Goal: Information Seeking & Learning: Compare options

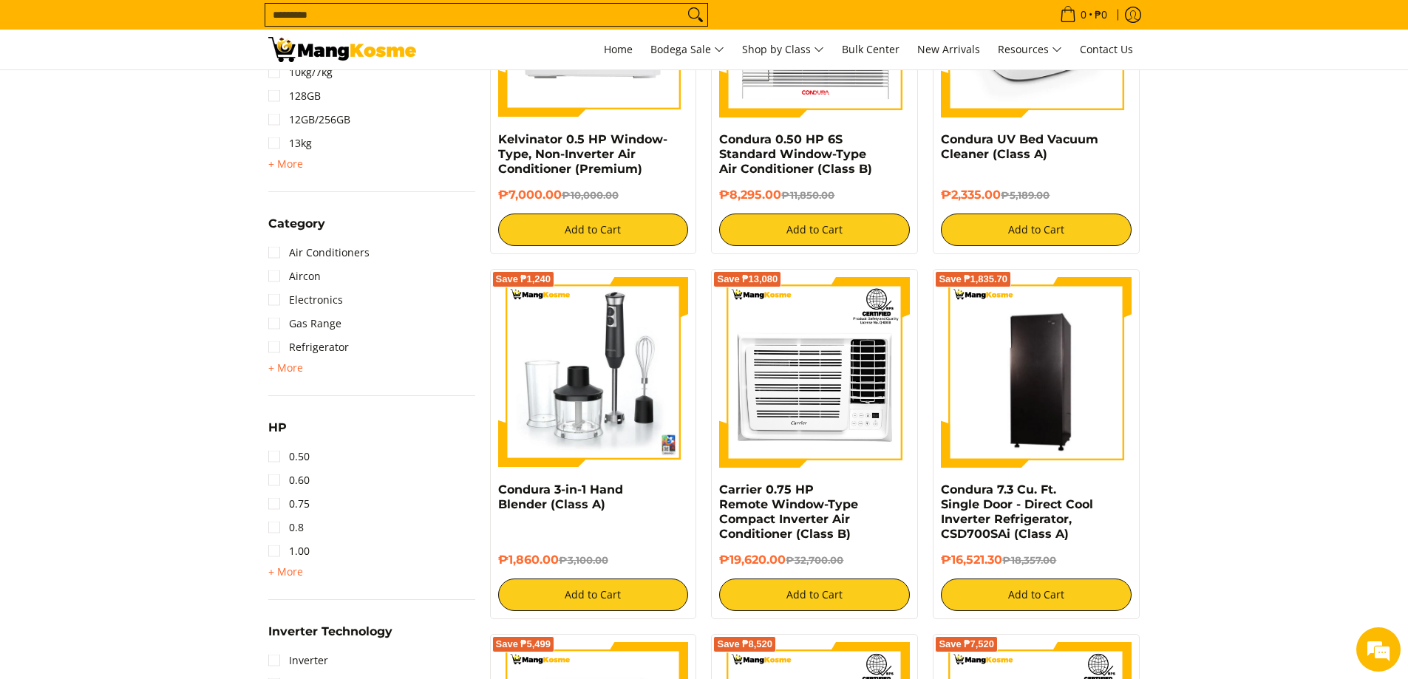
scroll to position [739, 0]
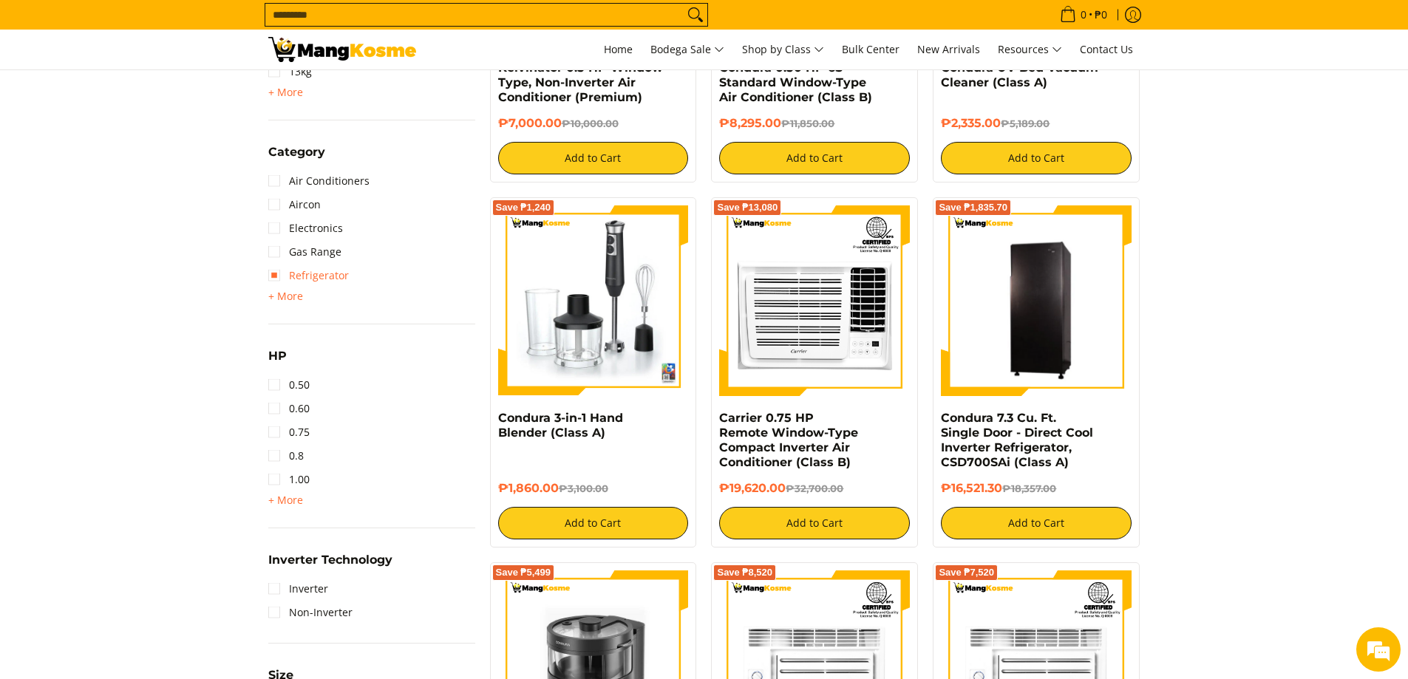
click at [314, 279] on link "Refrigerator" at bounding box center [308, 276] width 81 height 24
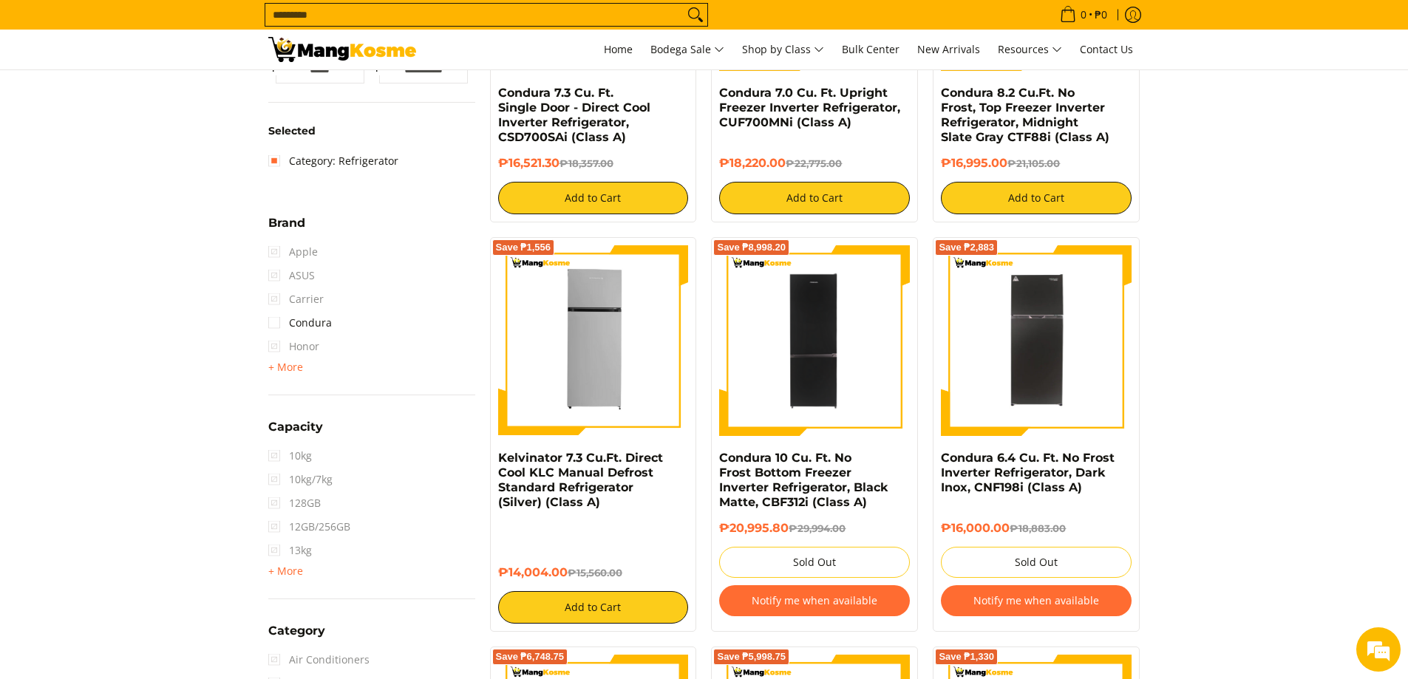
scroll to position [385, 0]
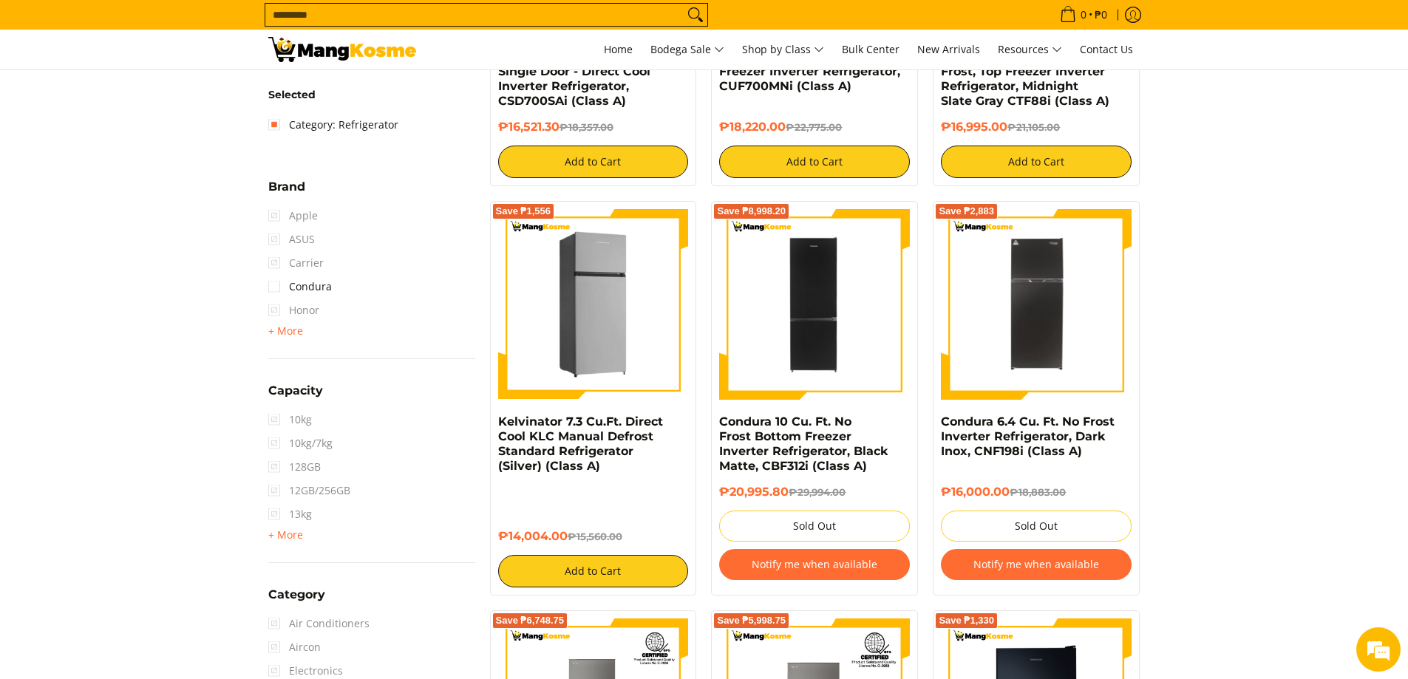
click at [619, 318] on img at bounding box center [593, 304] width 191 height 191
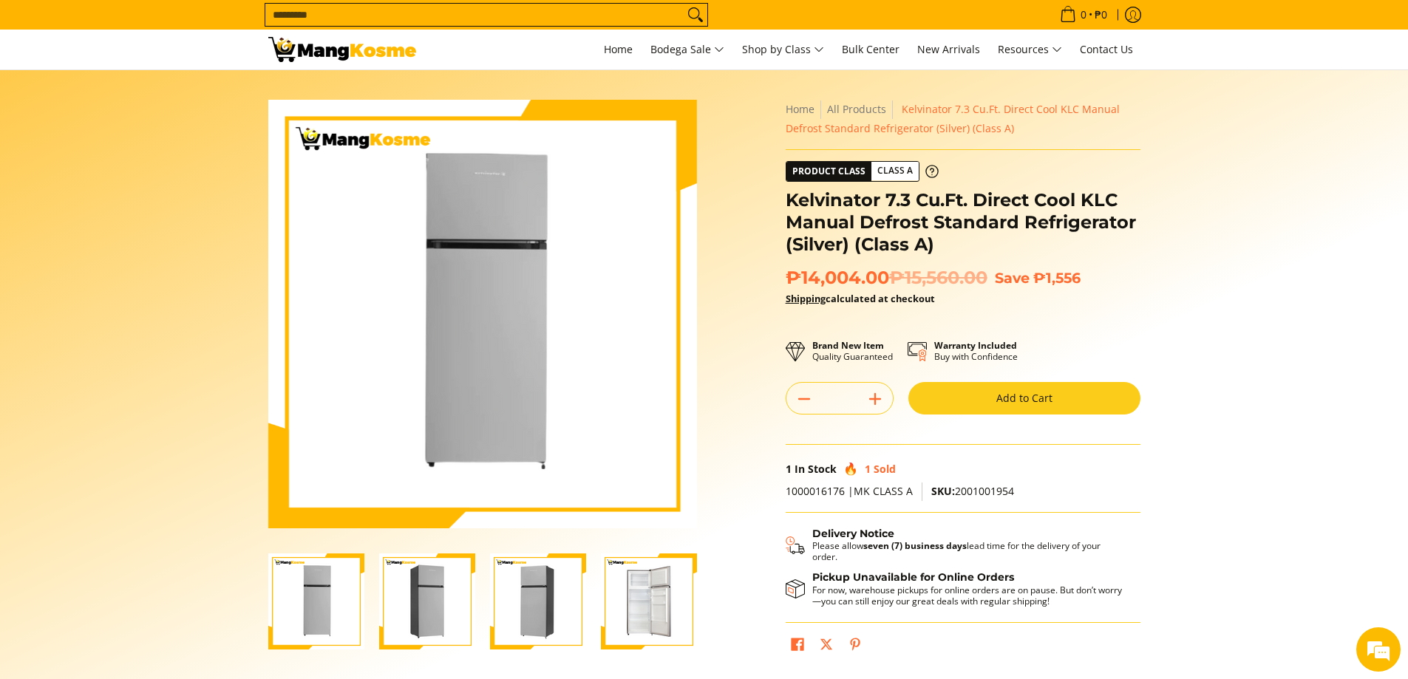
click at [431, 605] on img "Kelvinator 7.3 Cu.Ft. Direct Cool KLC Manual Defrost Standard Refrigerator (Sil…" at bounding box center [427, 602] width 96 height 96
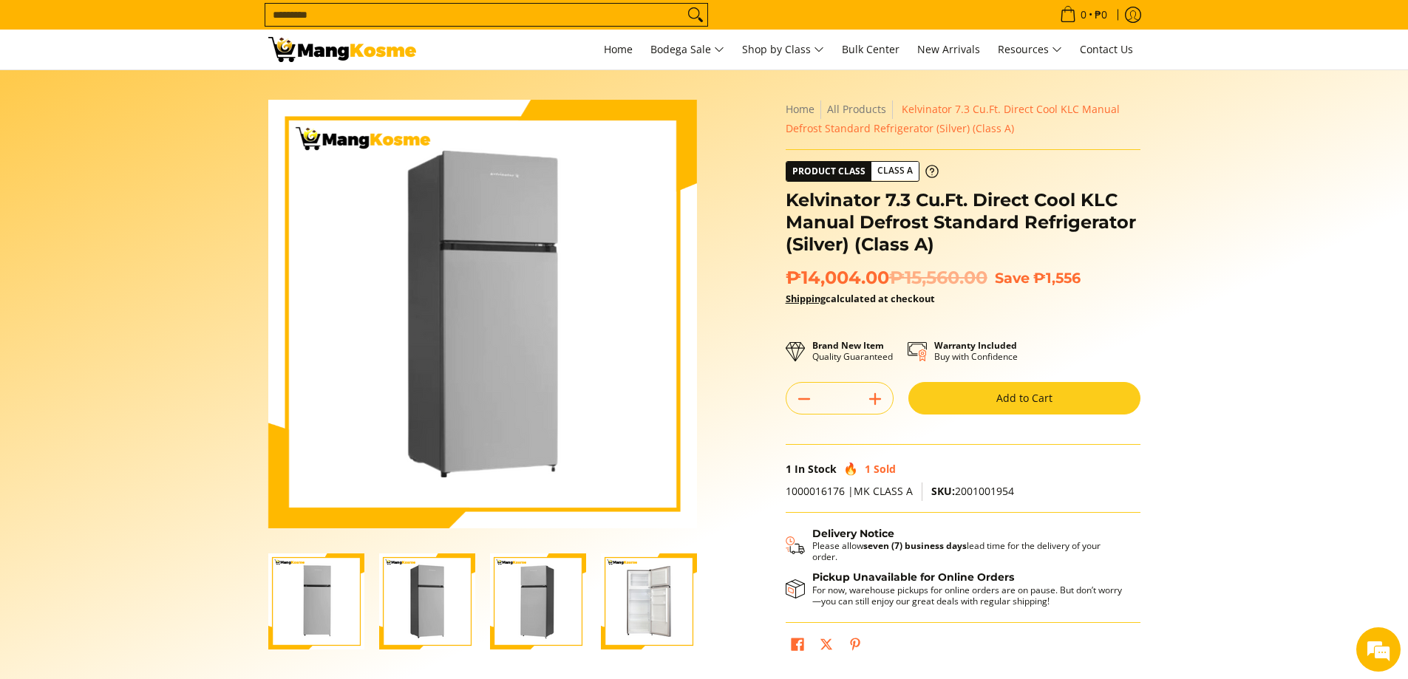
click at [530, 600] on img "Kelvinator 7.3 Cu.Ft. Direct Cool KLC Manual Defrost Standard Refrigerator (Sil…" at bounding box center [538, 602] width 96 height 96
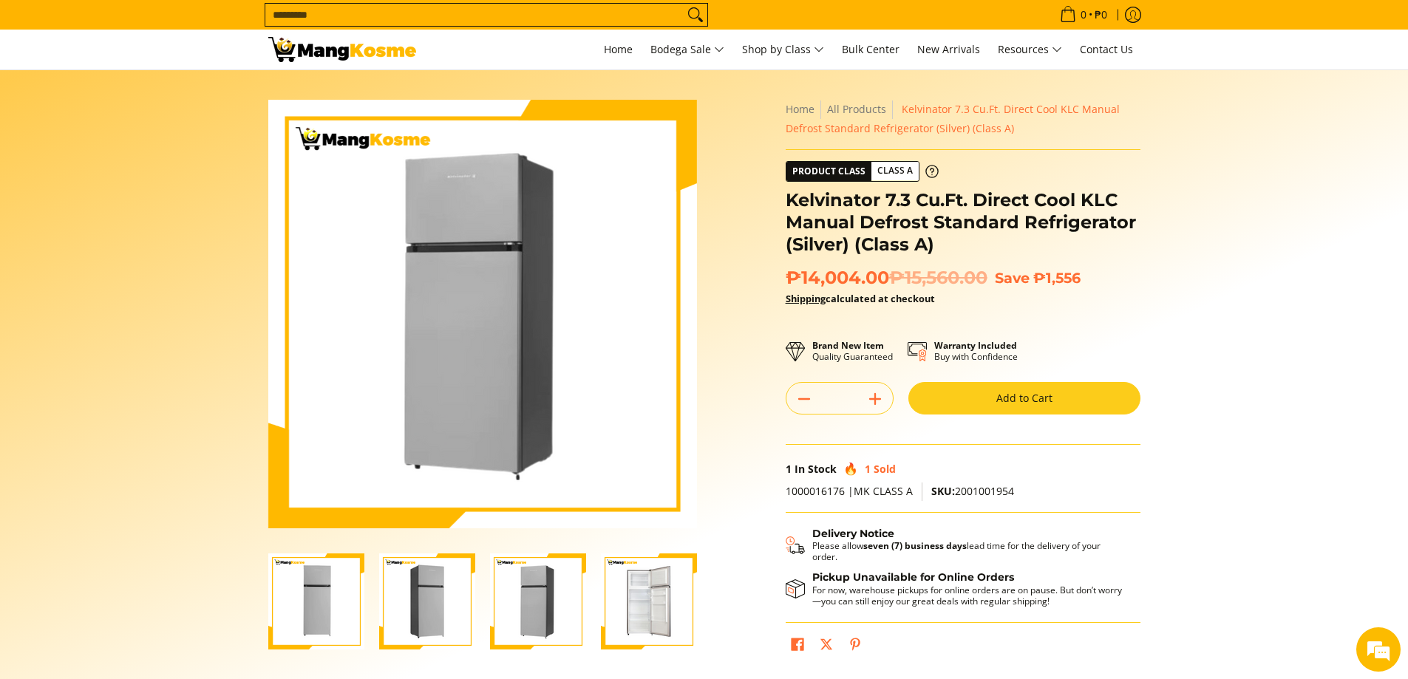
click at [670, 601] on img "Kelvinator 7.3 Cu.Ft. Direct Cool KLC Manual Defrost Standard Refrigerator (Sil…" at bounding box center [649, 602] width 96 height 96
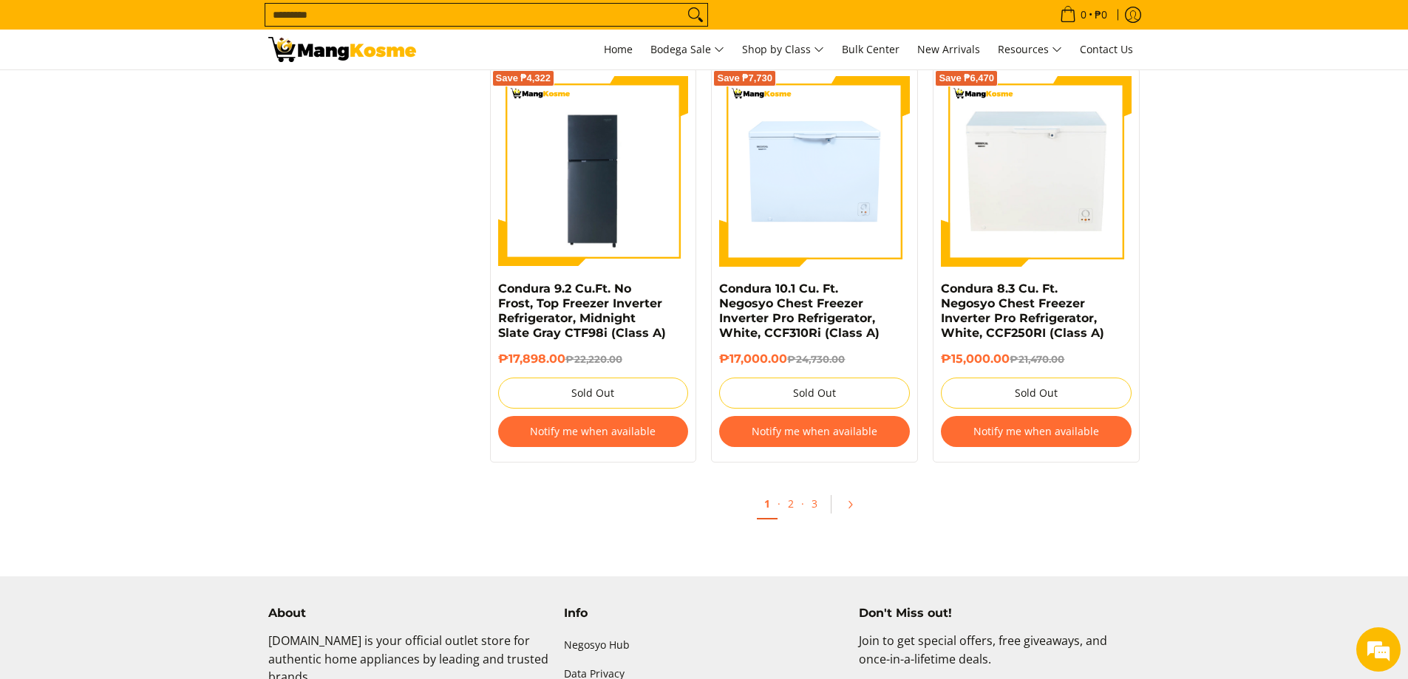
scroll to position [3047, 0]
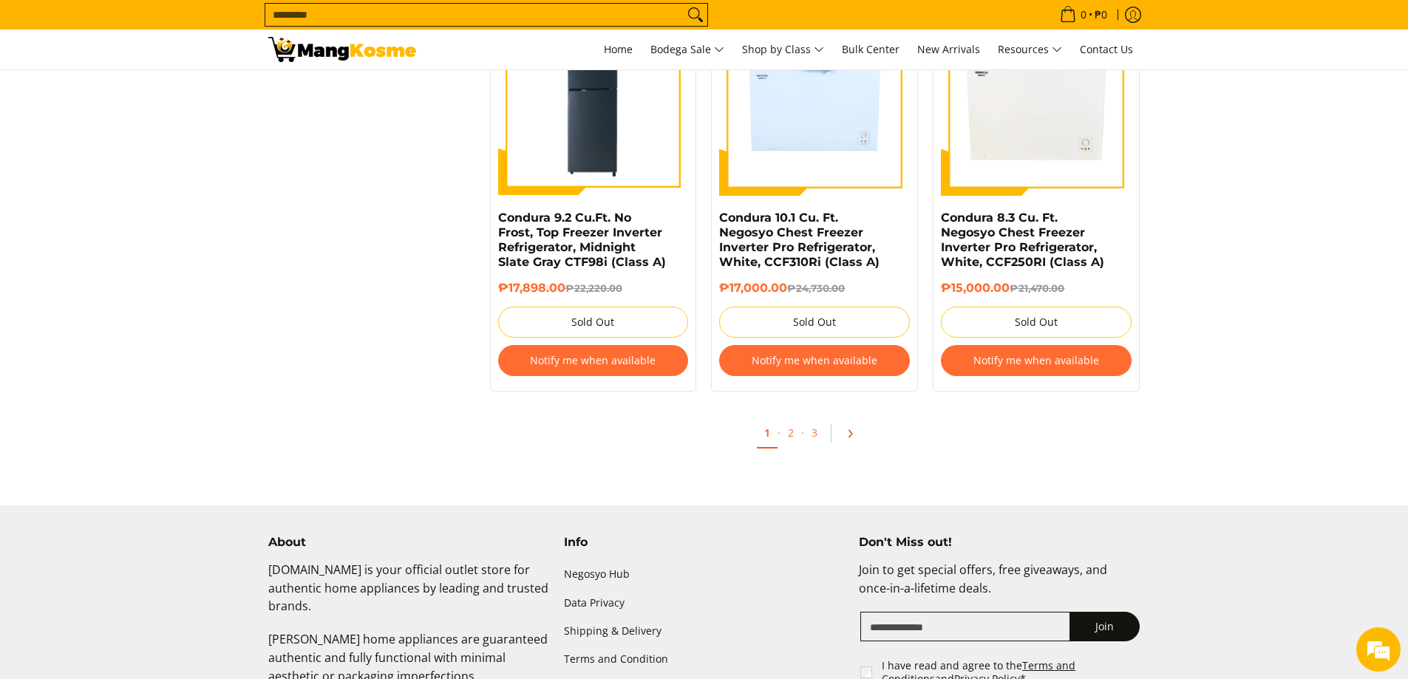
click at [848, 432] on icon "Pagination" at bounding box center [850, 434] width 10 height 10
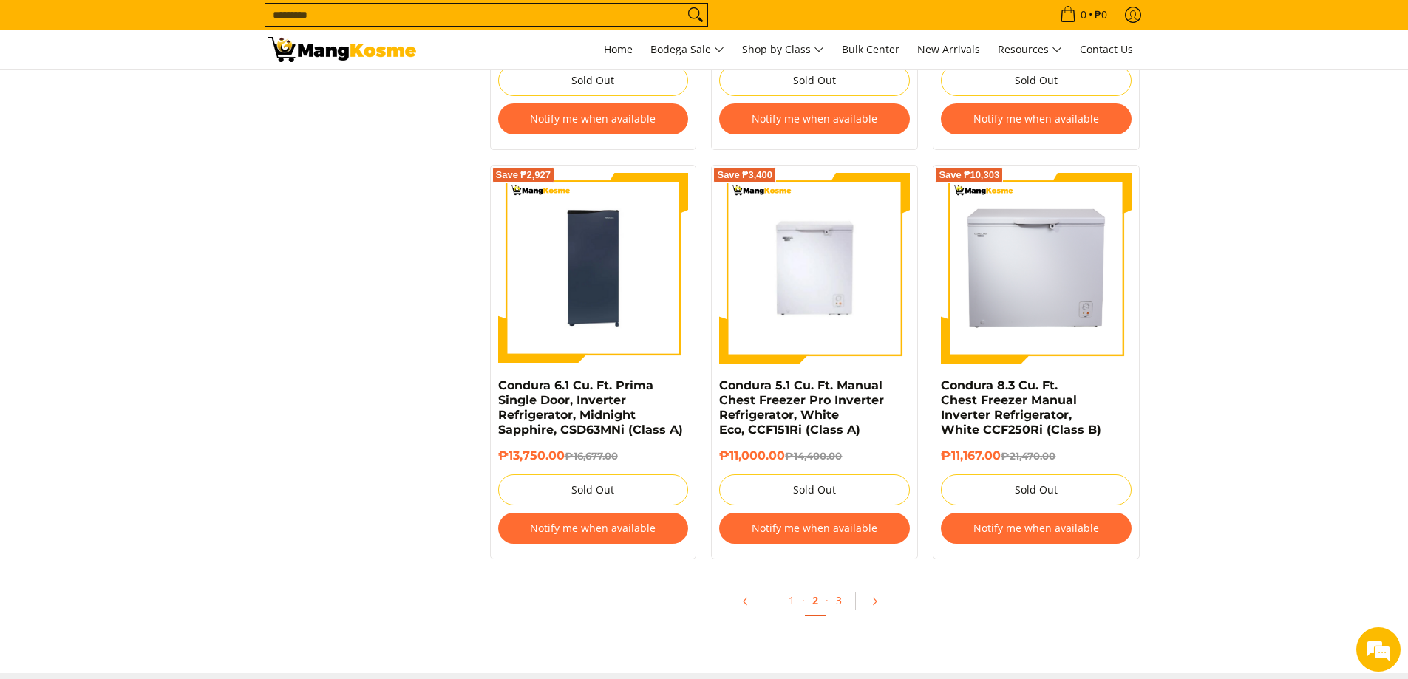
scroll to position [3105, 0]
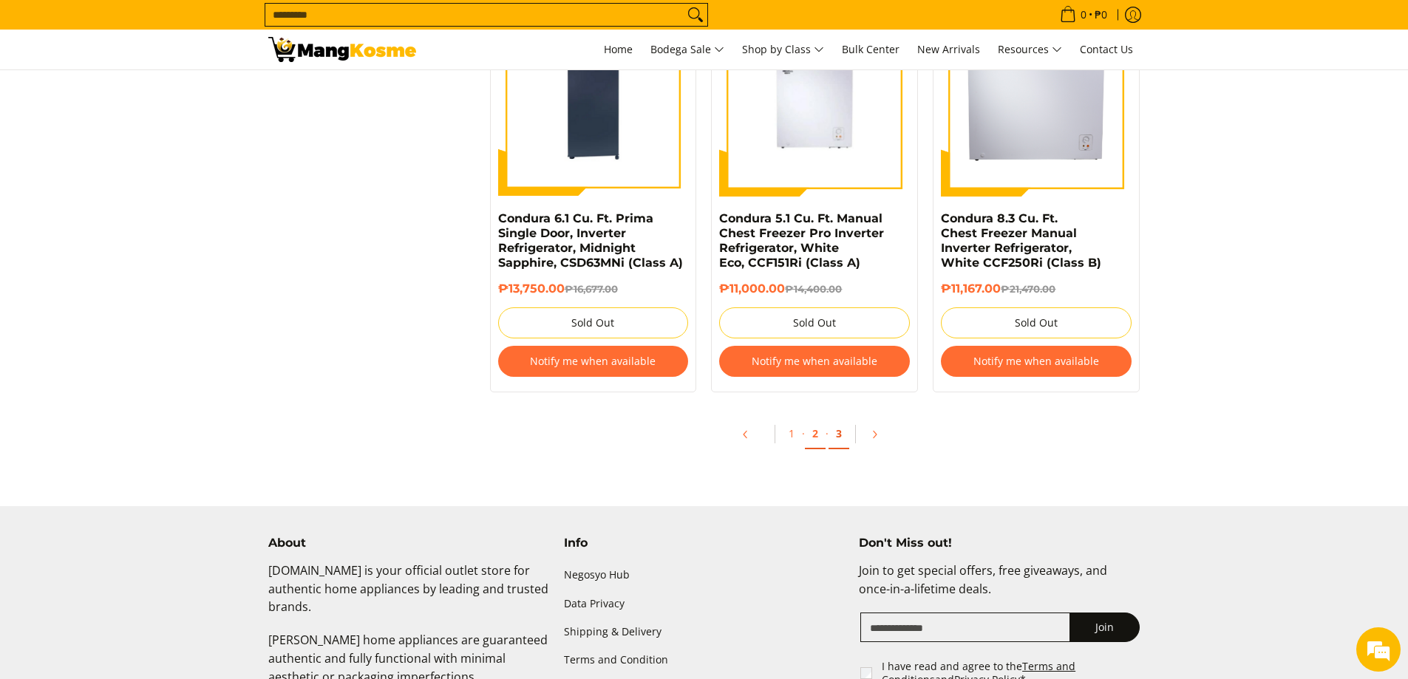
click at [843, 437] on link "3" at bounding box center [839, 434] width 21 height 30
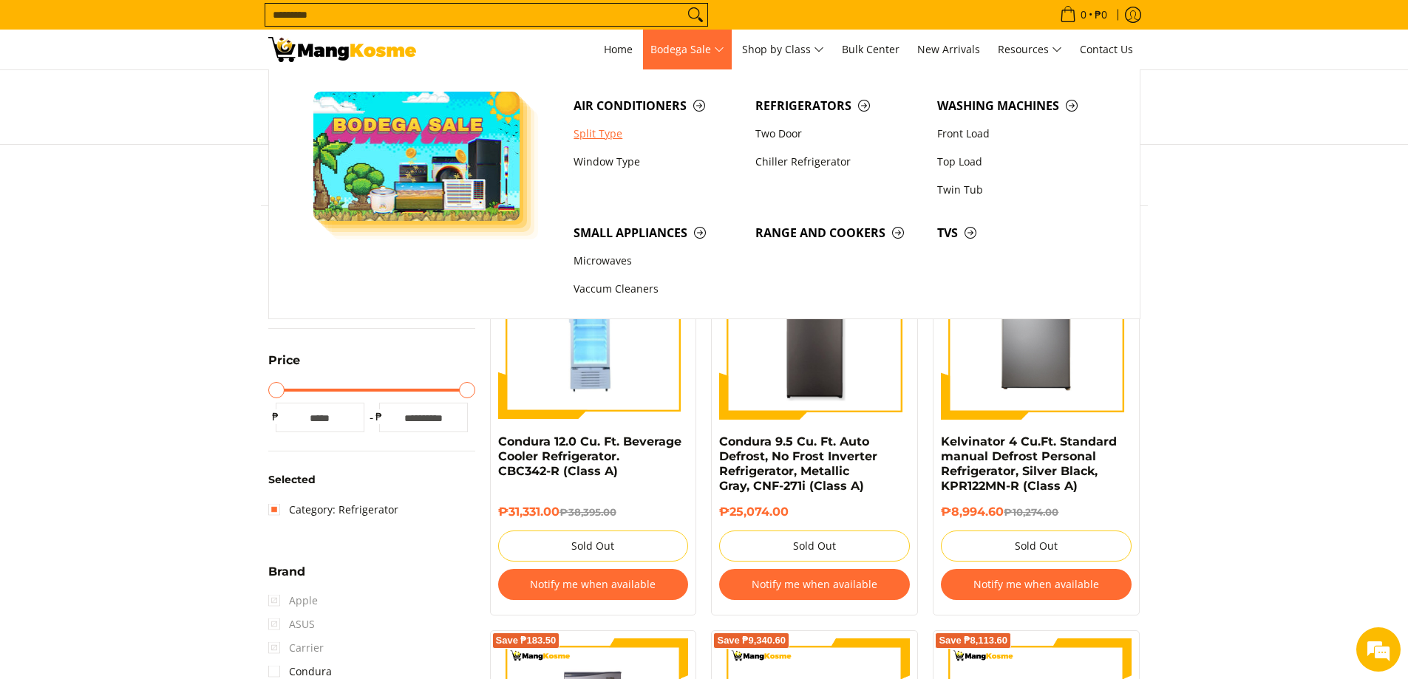
click at [614, 132] on link "Split Type" at bounding box center [657, 134] width 182 height 28
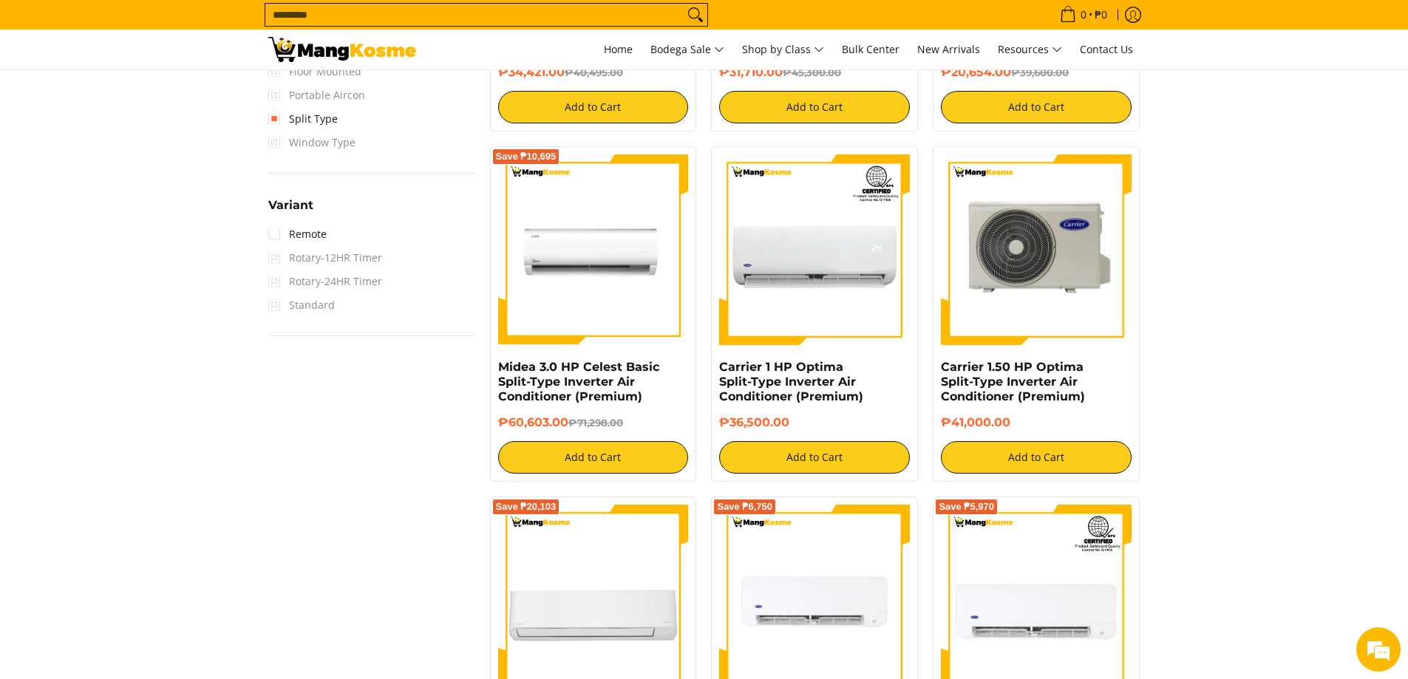
scroll to position [1331, 0]
